Goal: Obtain resource: Download file/media

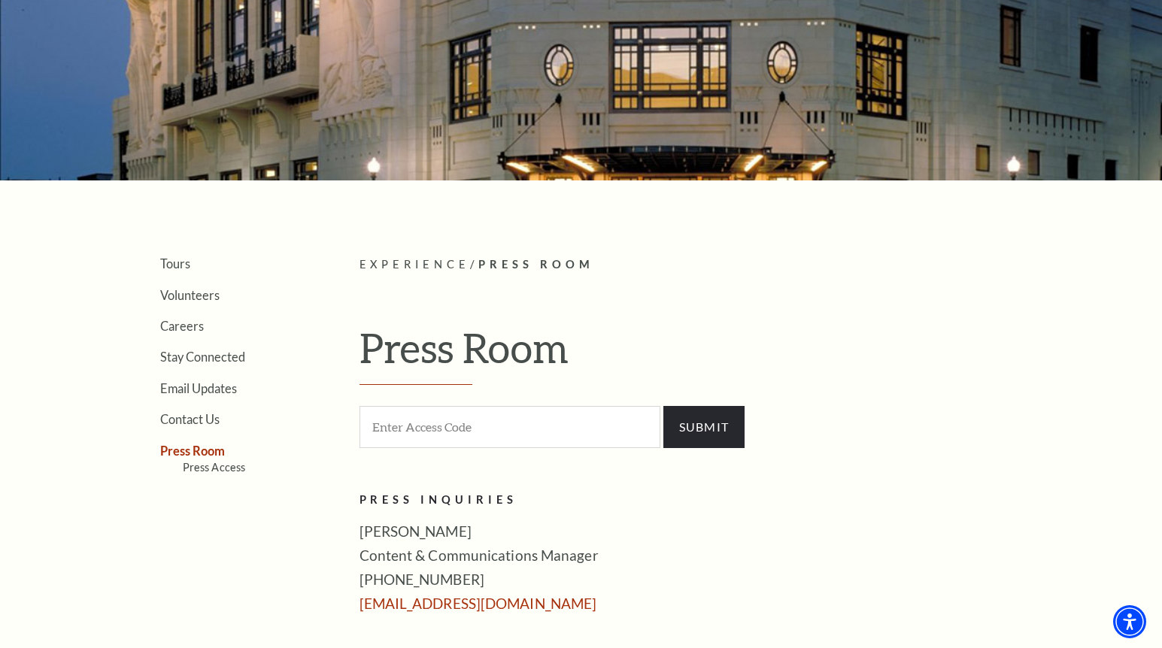
scroll to position [493, 0]
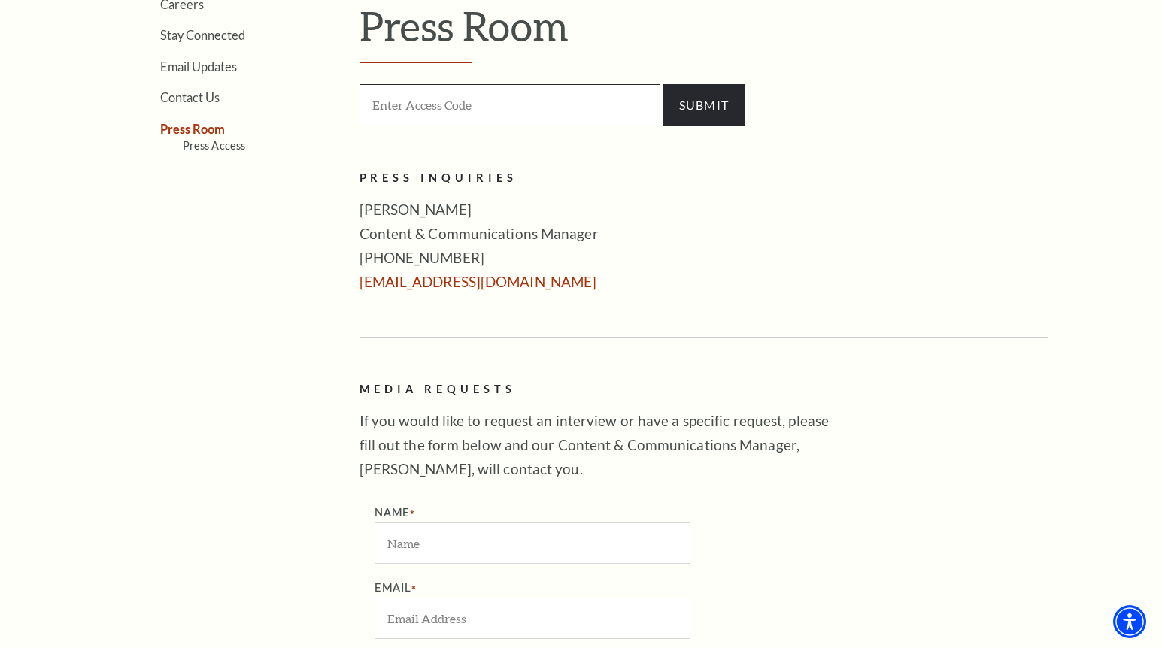
click at [411, 111] on input "Enter Access Code" at bounding box center [510, 104] width 301 height 41
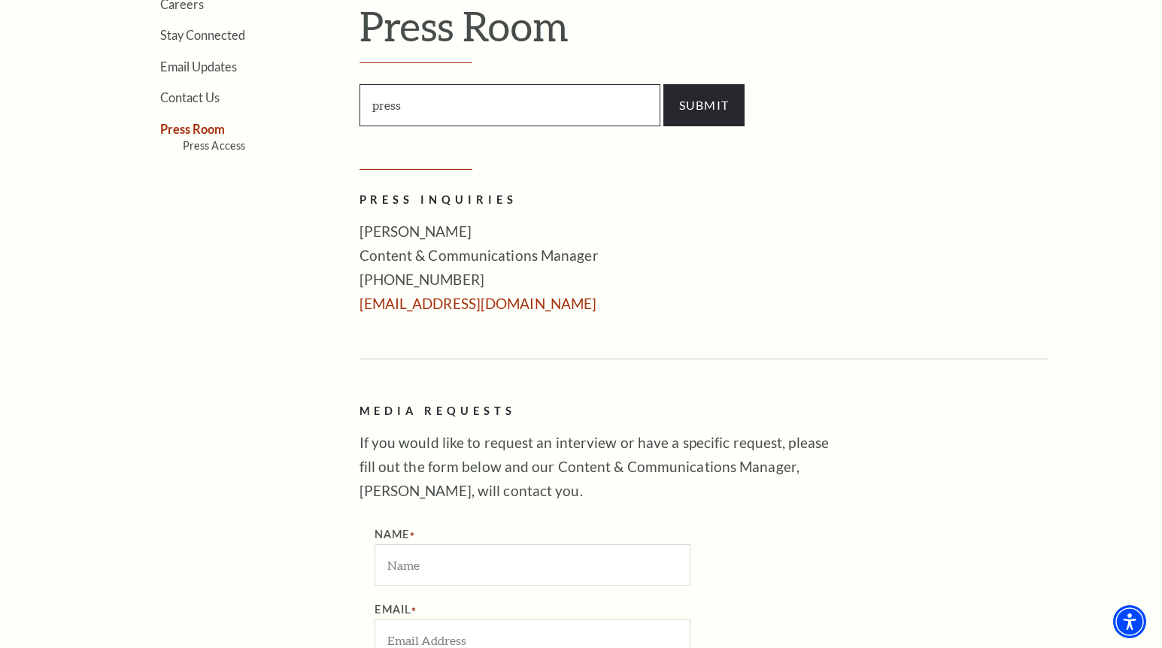
type input "press"
click at [700, 106] on input "SUBMIT" at bounding box center [704, 105] width 82 height 42
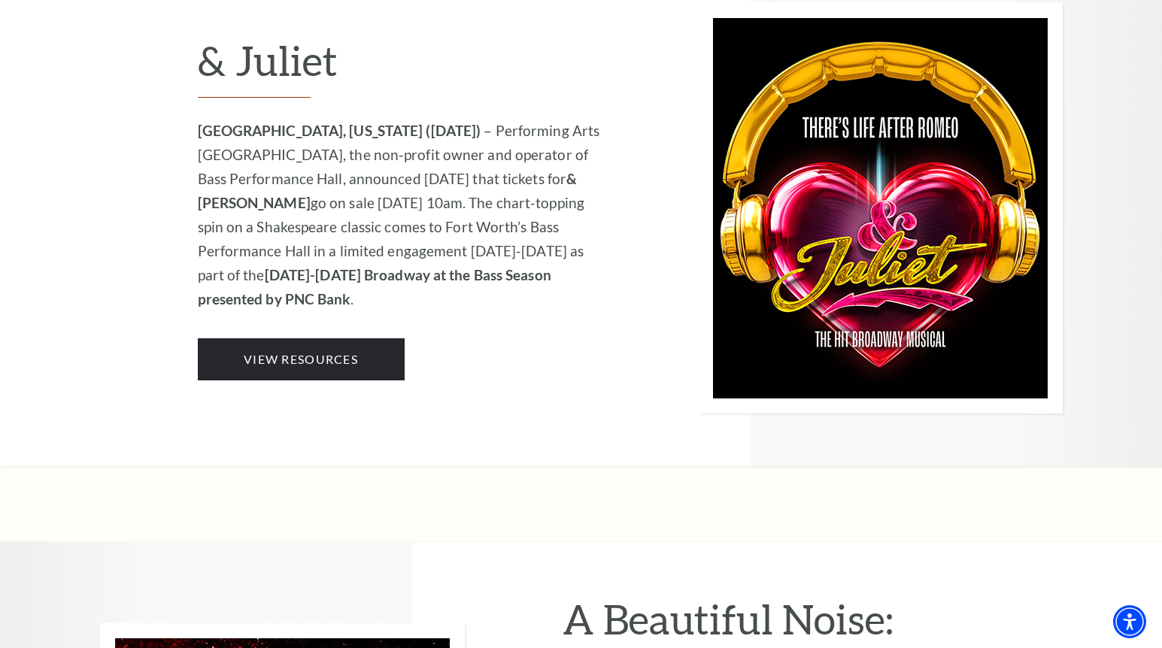
scroll to position [1515, 0]
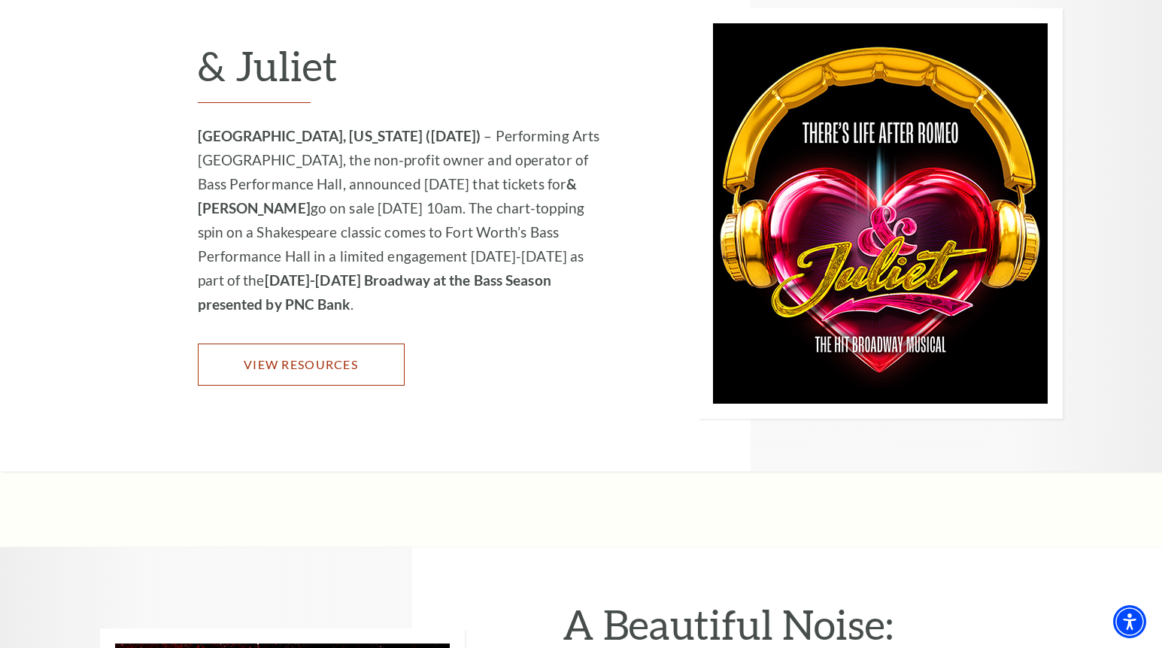
click at [296, 359] on link "View Resources" at bounding box center [301, 365] width 207 height 42
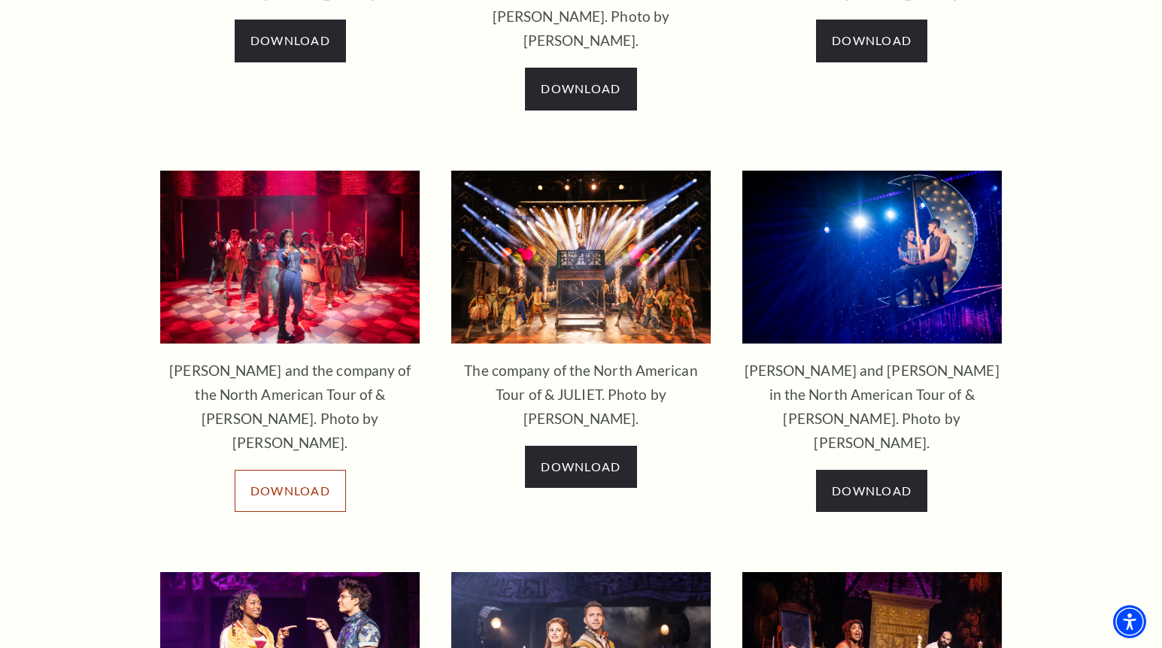
scroll to position [1529, 0]
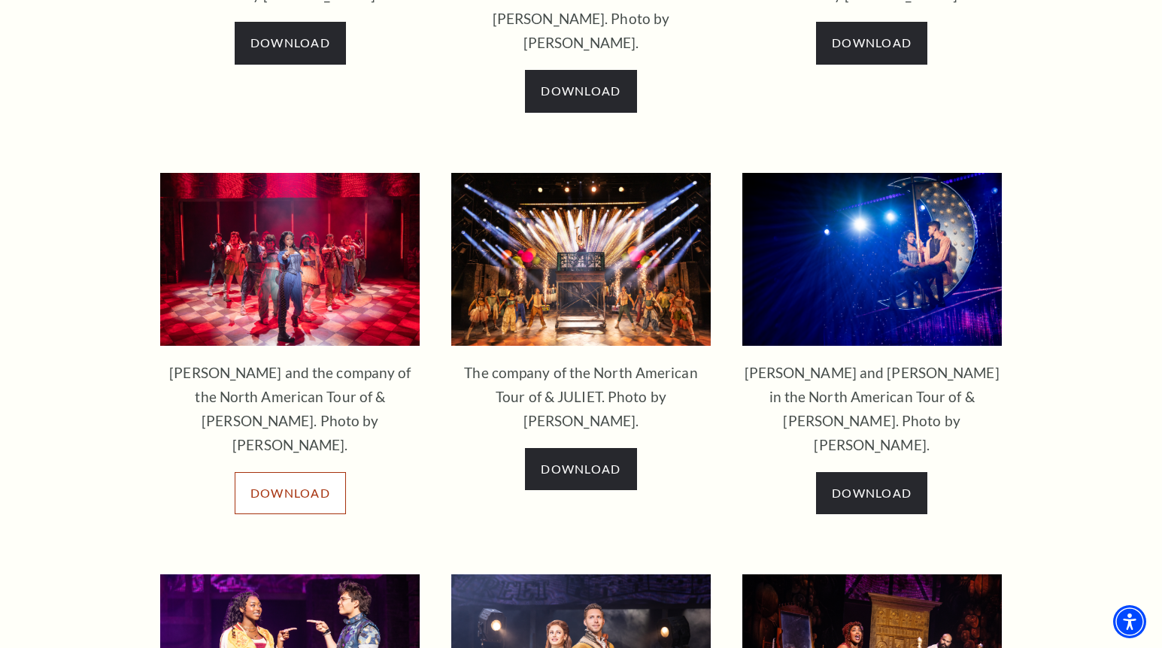
click at [278, 486] on span "Download" at bounding box center [290, 493] width 80 height 14
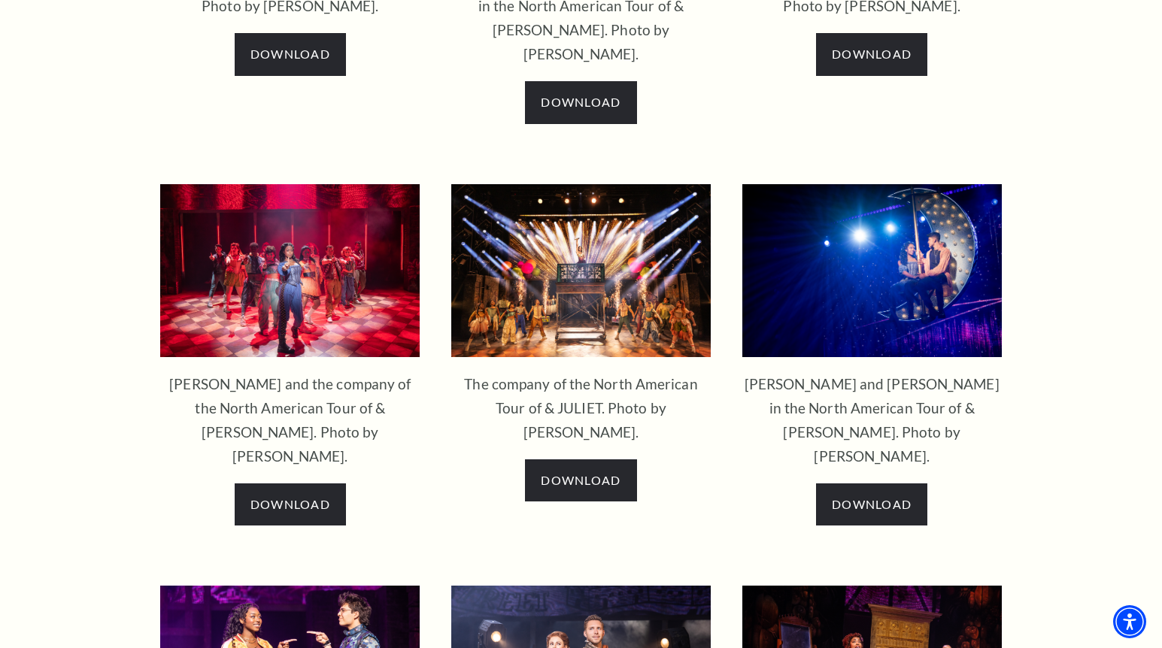
scroll to position [1586, 0]
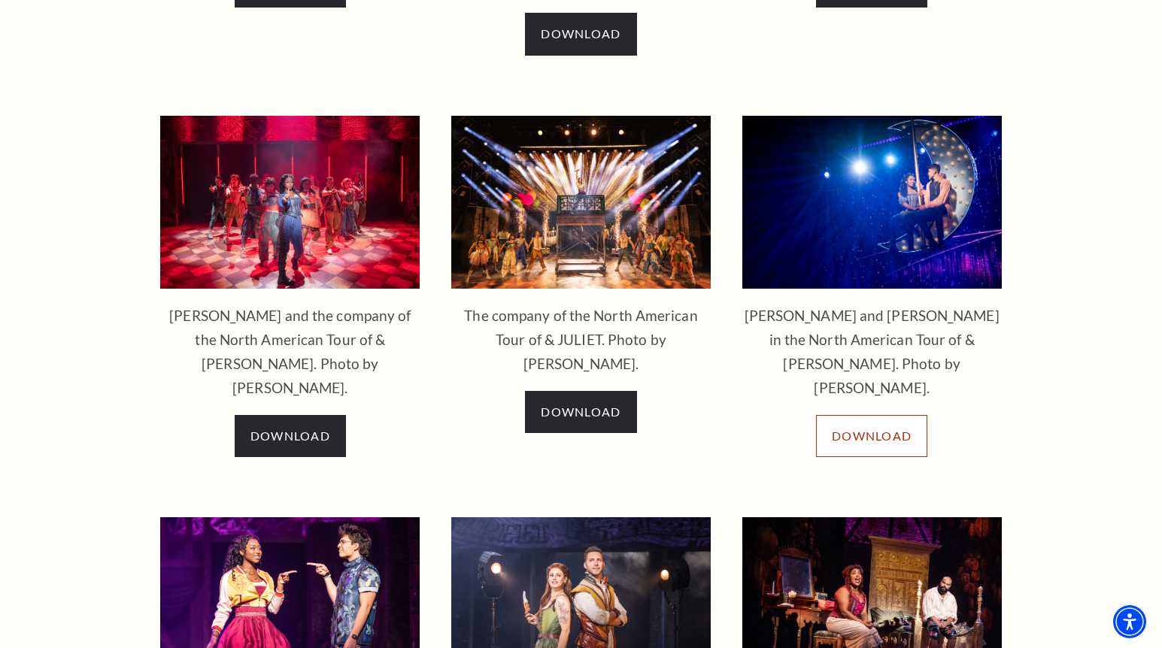
click at [868, 429] on span "Download" at bounding box center [872, 436] width 80 height 14
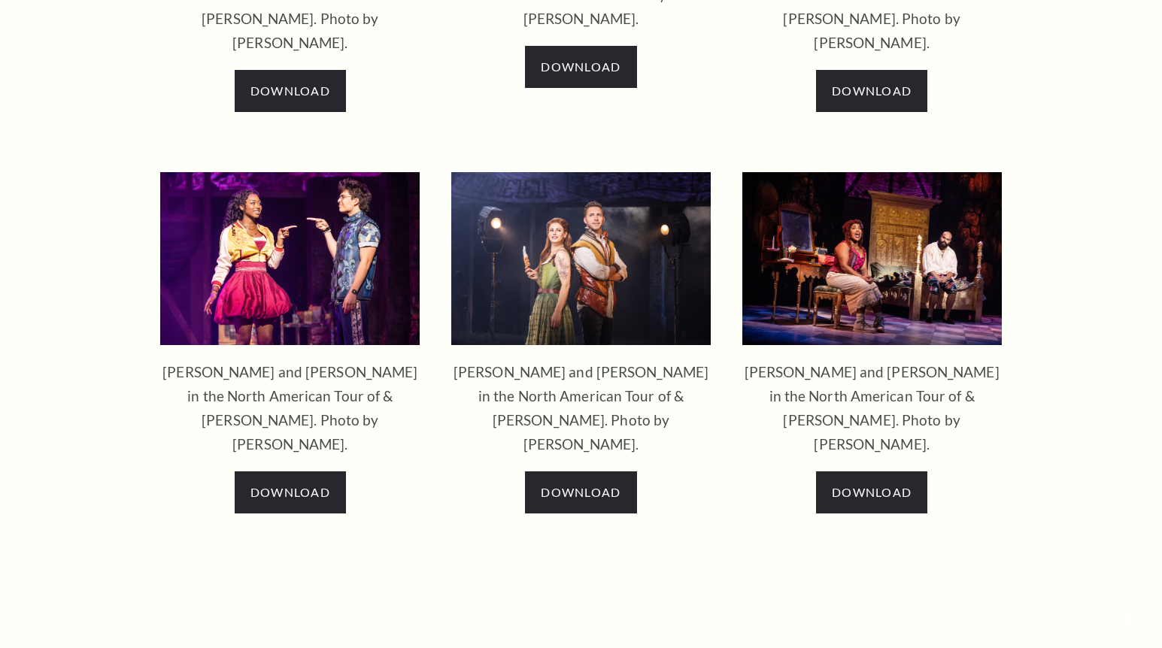
scroll to position [1586, 0]
